Goal: Information Seeking & Learning: Learn about a topic

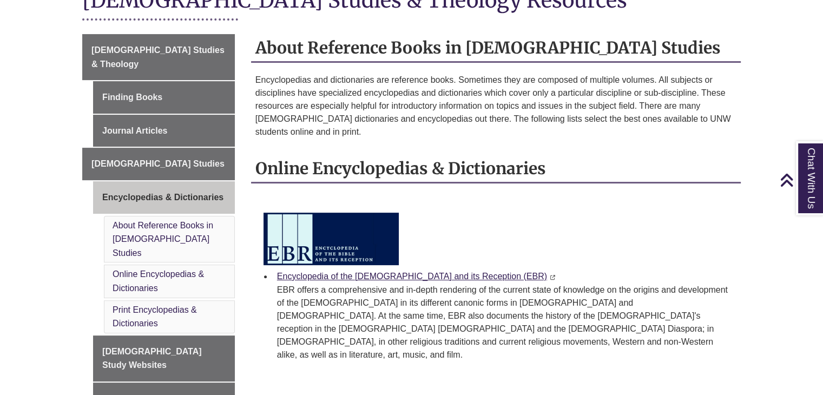
scroll to position [271, 0]
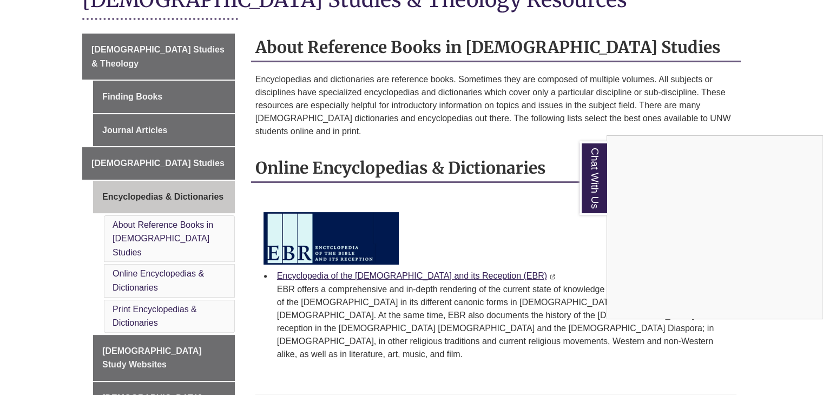
click at [561, 256] on div "Chat With Us" at bounding box center [411, 197] width 823 height 395
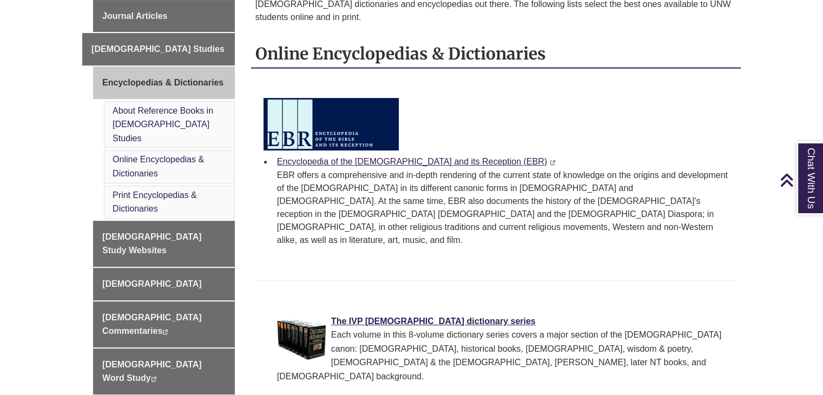
scroll to position [162, 0]
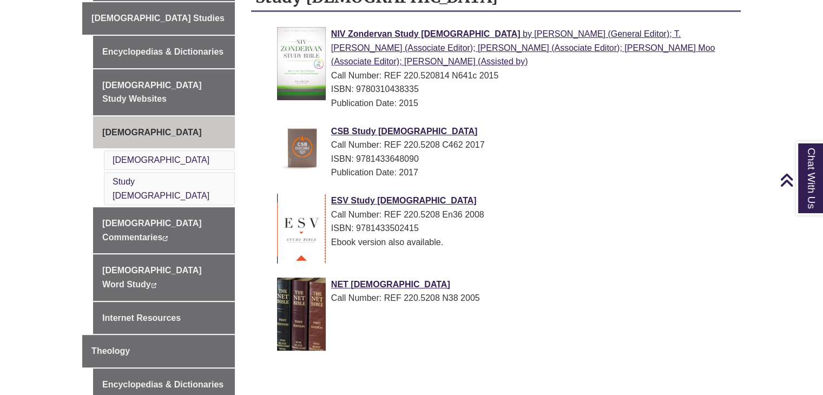
scroll to position [433, 0]
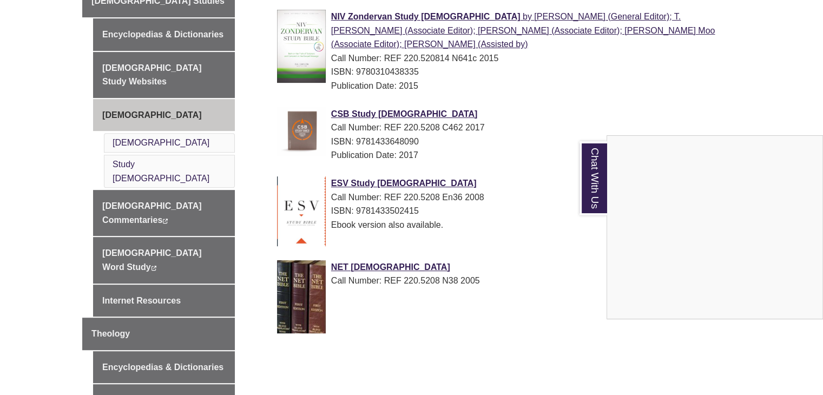
click at [550, 243] on div "Chat With Us" at bounding box center [411, 197] width 823 height 395
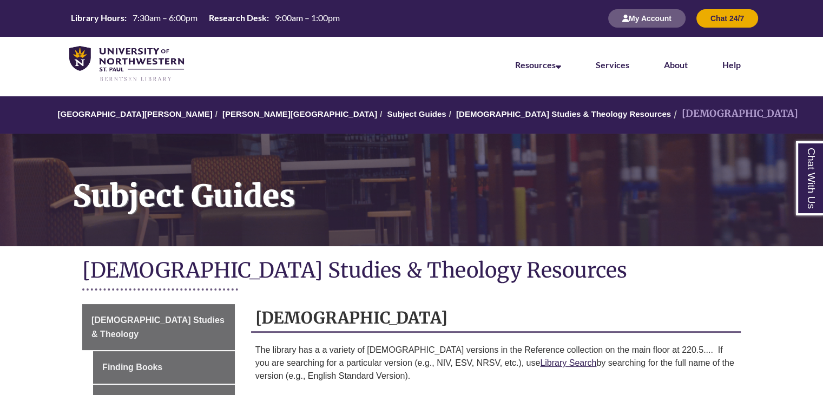
scroll to position [0, 0]
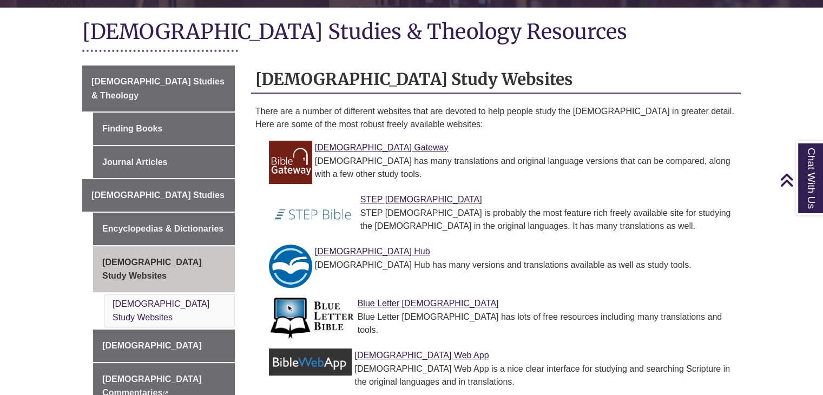
scroll to position [271, 0]
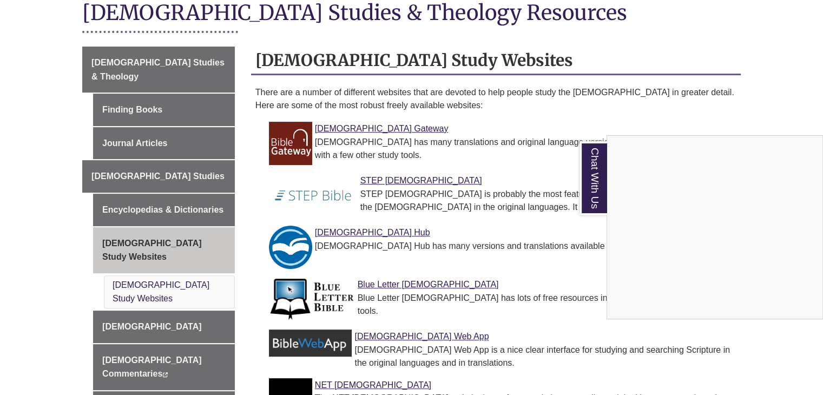
click at [493, 206] on div "Chat With Us" at bounding box center [411, 197] width 823 height 395
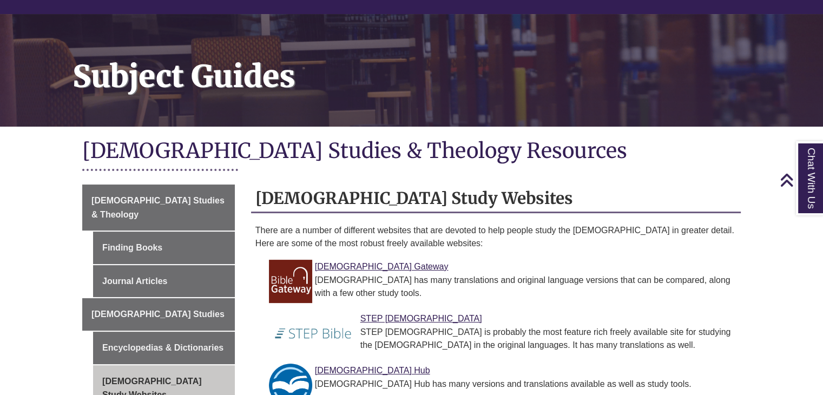
scroll to position [108, 0]
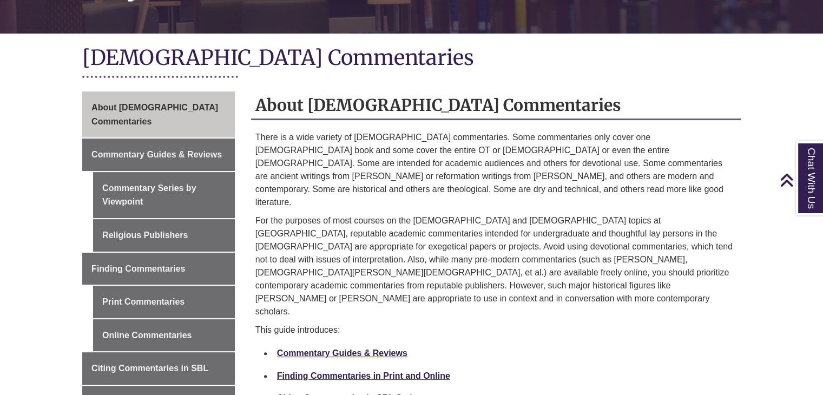
scroll to position [217, 0]
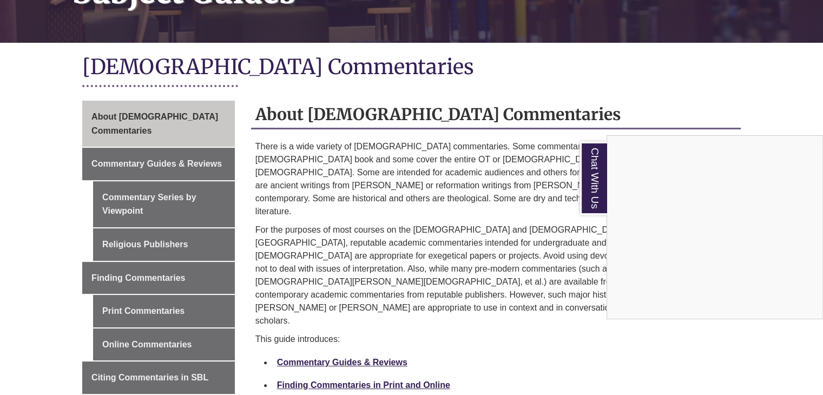
click at [498, 287] on div "Chat With Us" at bounding box center [411, 197] width 823 height 395
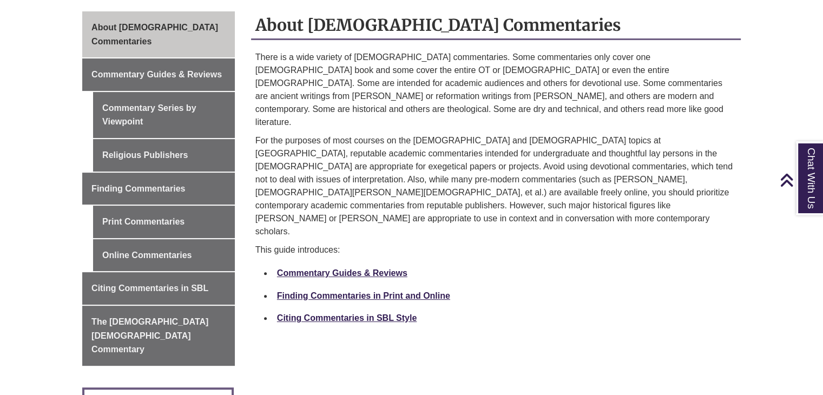
scroll to position [325, 0]
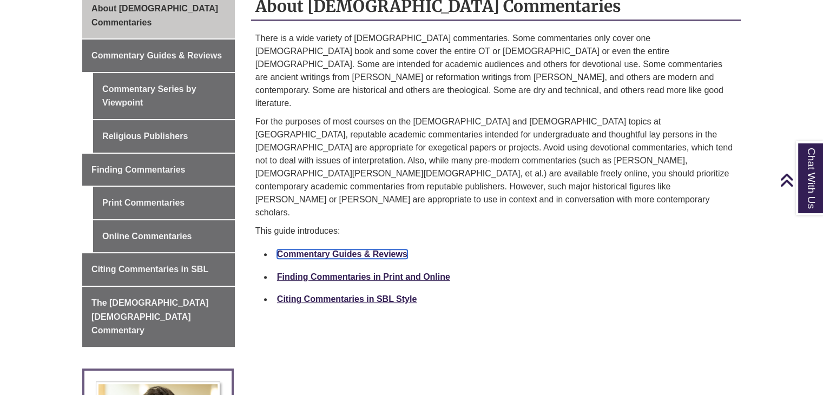
click at [395, 250] on link "Commentary Guides & Reviews" at bounding box center [342, 254] width 130 height 9
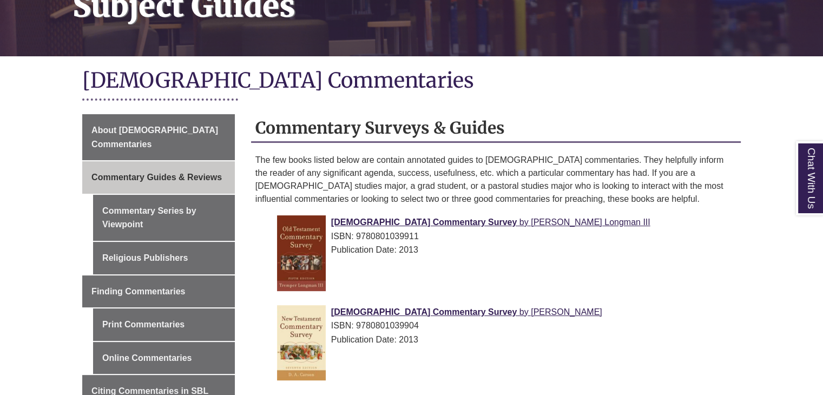
scroll to position [217, 0]
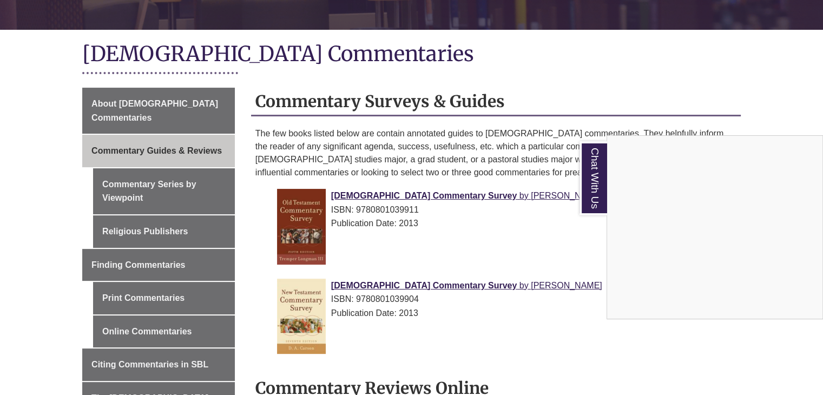
click at [573, 257] on div "Chat With Us" at bounding box center [411, 197] width 823 height 395
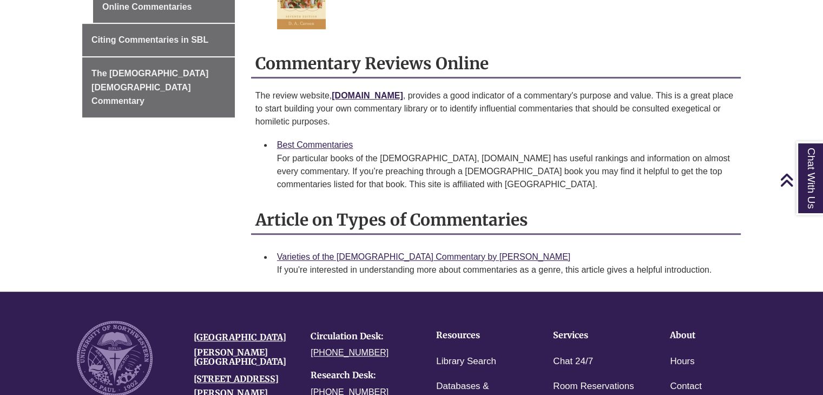
scroll to position [487, 0]
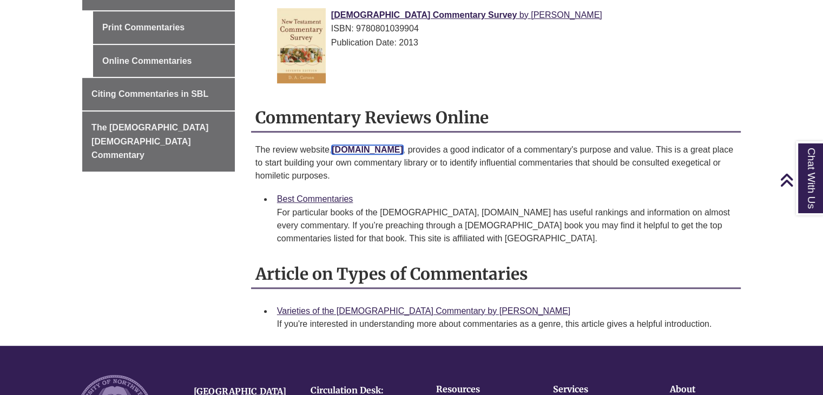
click at [403, 151] on strong "bestcommentaries.com" at bounding box center [367, 149] width 71 height 9
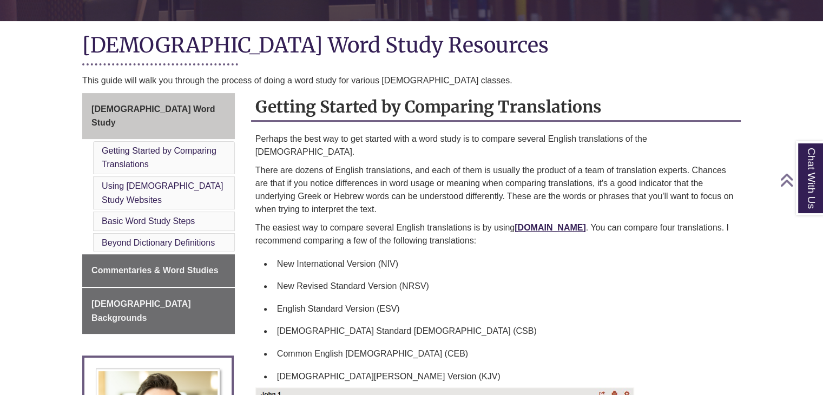
scroll to position [271, 0]
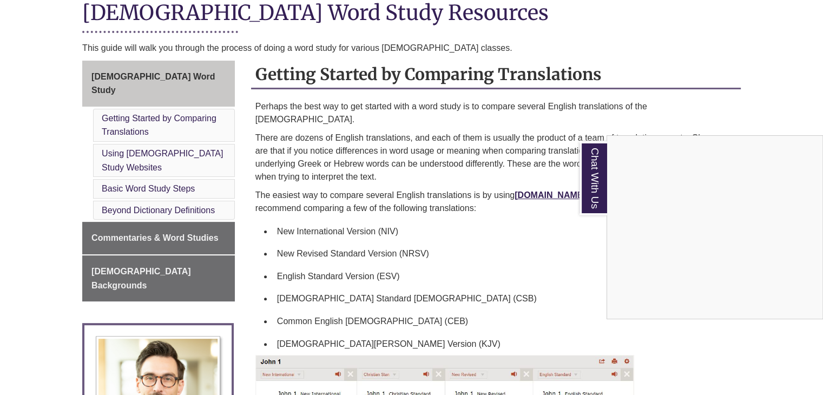
click at [538, 226] on div "Chat With Us" at bounding box center [411, 197] width 823 height 395
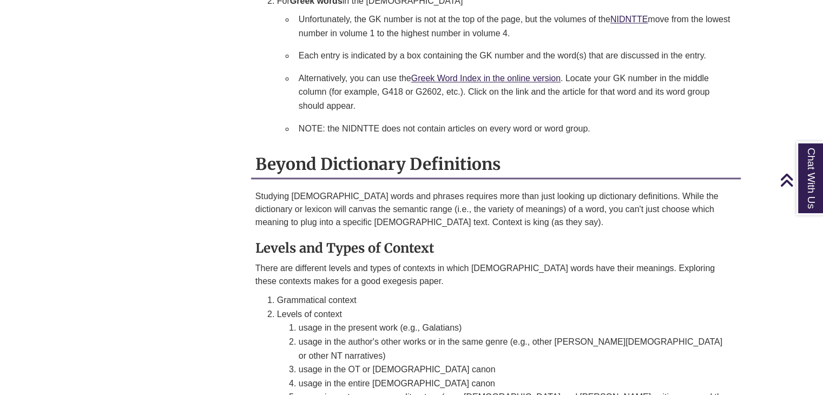
scroll to position [1624, 0]
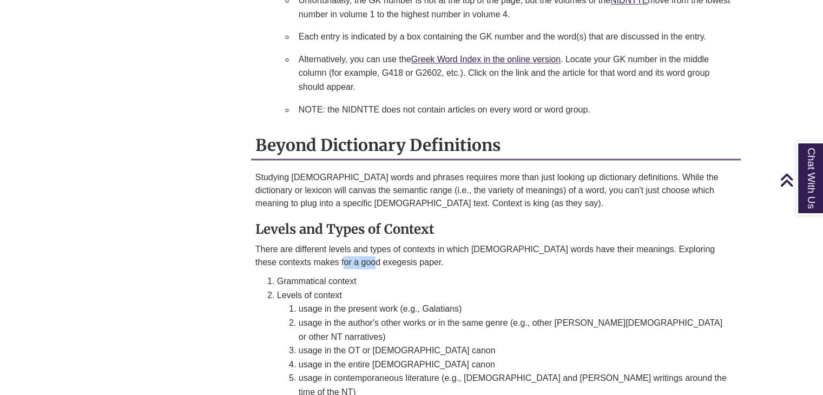
drag, startPoint x: 297, startPoint y: 207, endPoint x: 332, endPoint y: 209, distance: 34.7
click at [332, 243] on p "There are different levels and types of contexts in which biblical words have t…" at bounding box center [496, 256] width 481 height 26
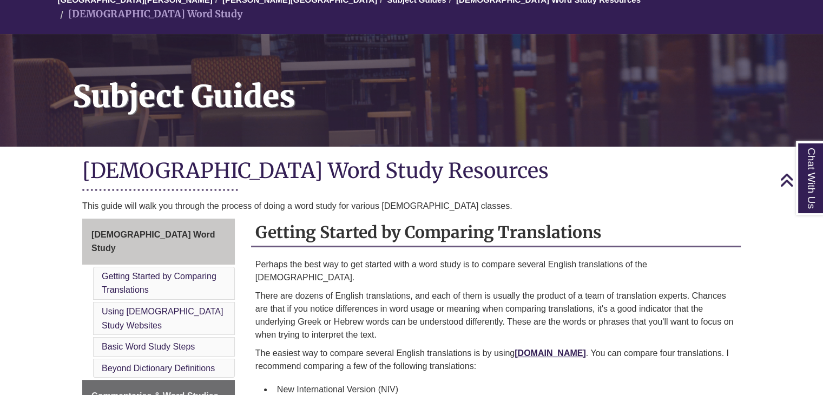
scroll to position [0, 0]
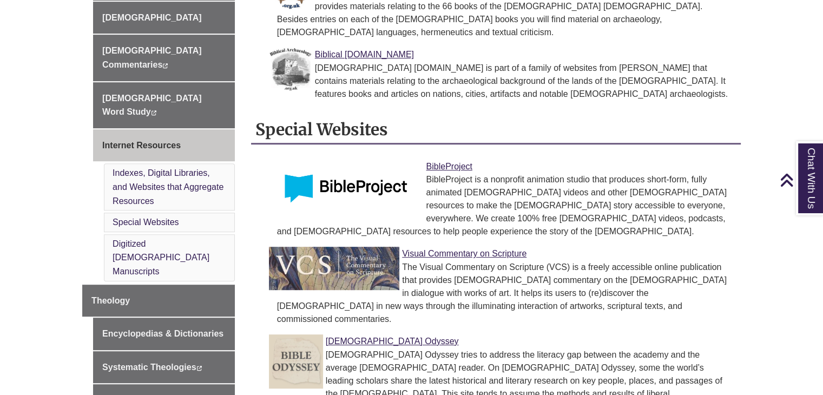
scroll to position [541, 0]
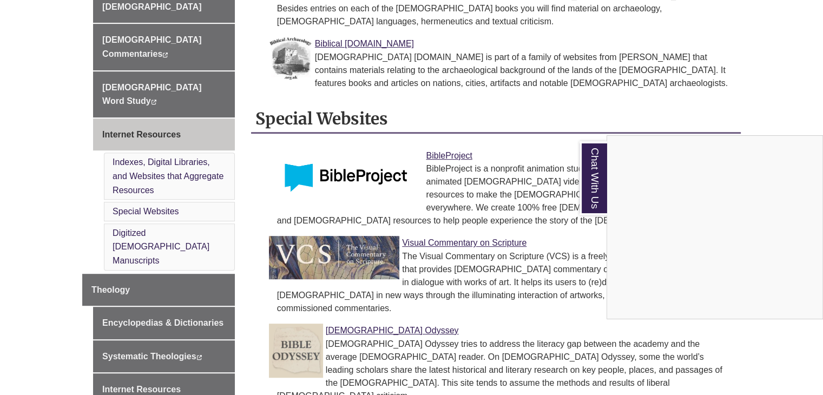
click at [509, 252] on div "Chat With Us" at bounding box center [411, 197] width 823 height 395
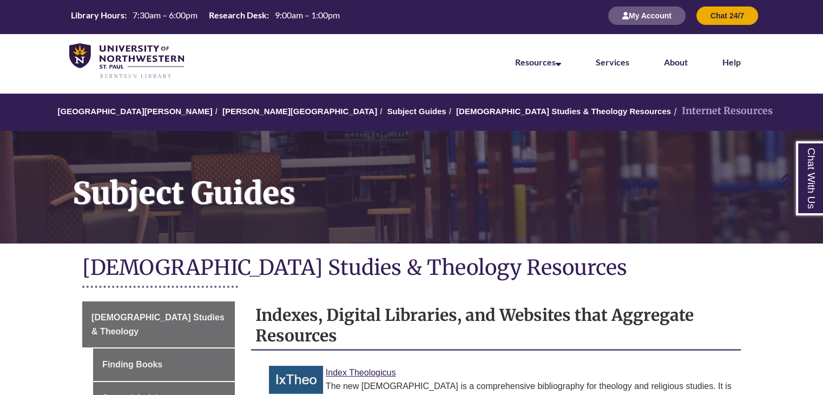
scroll to position [0, 0]
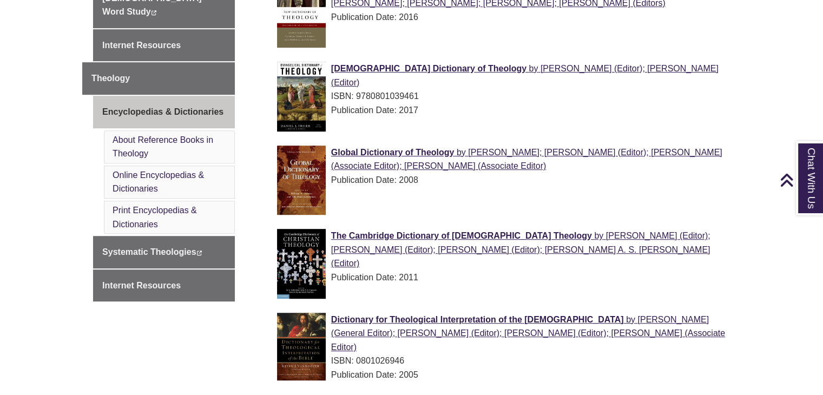
scroll to position [433, 0]
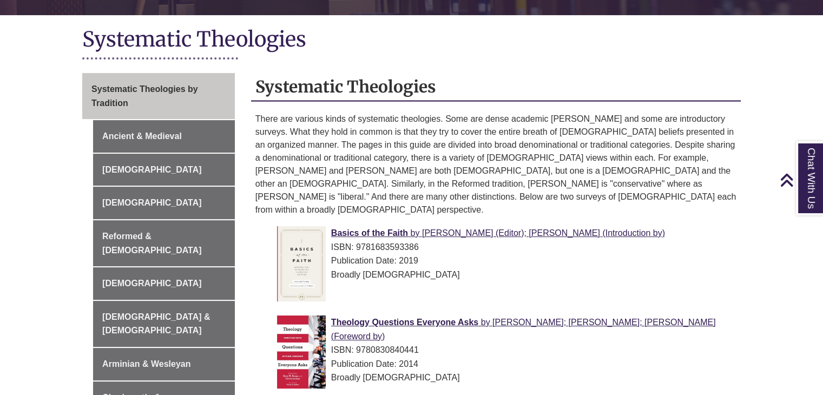
scroll to position [162, 0]
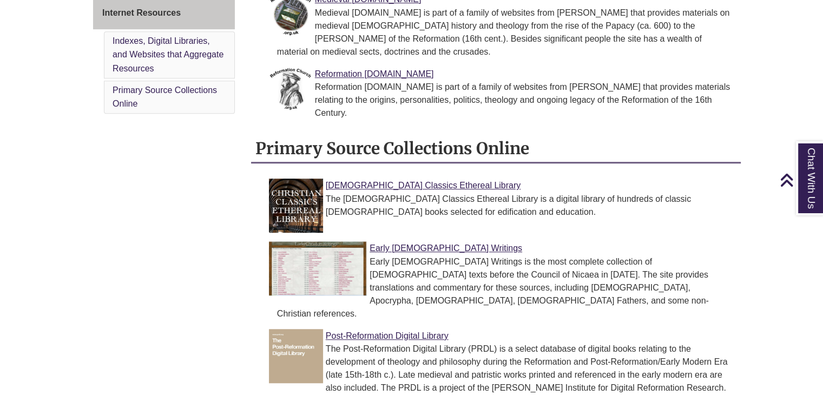
scroll to position [433, 0]
